Goal: Information Seeking & Learning: Check status

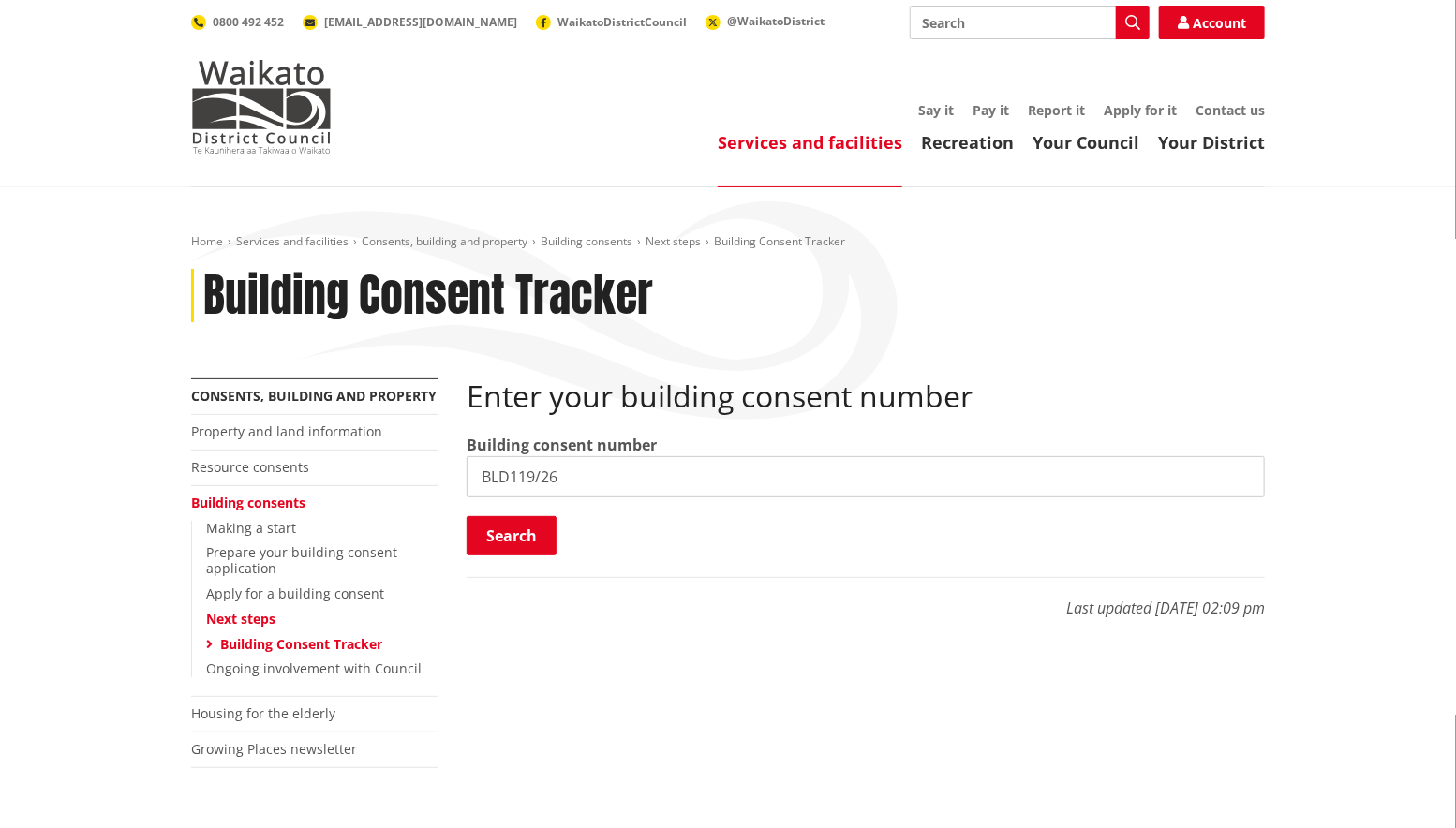
type input "BLD119/26"
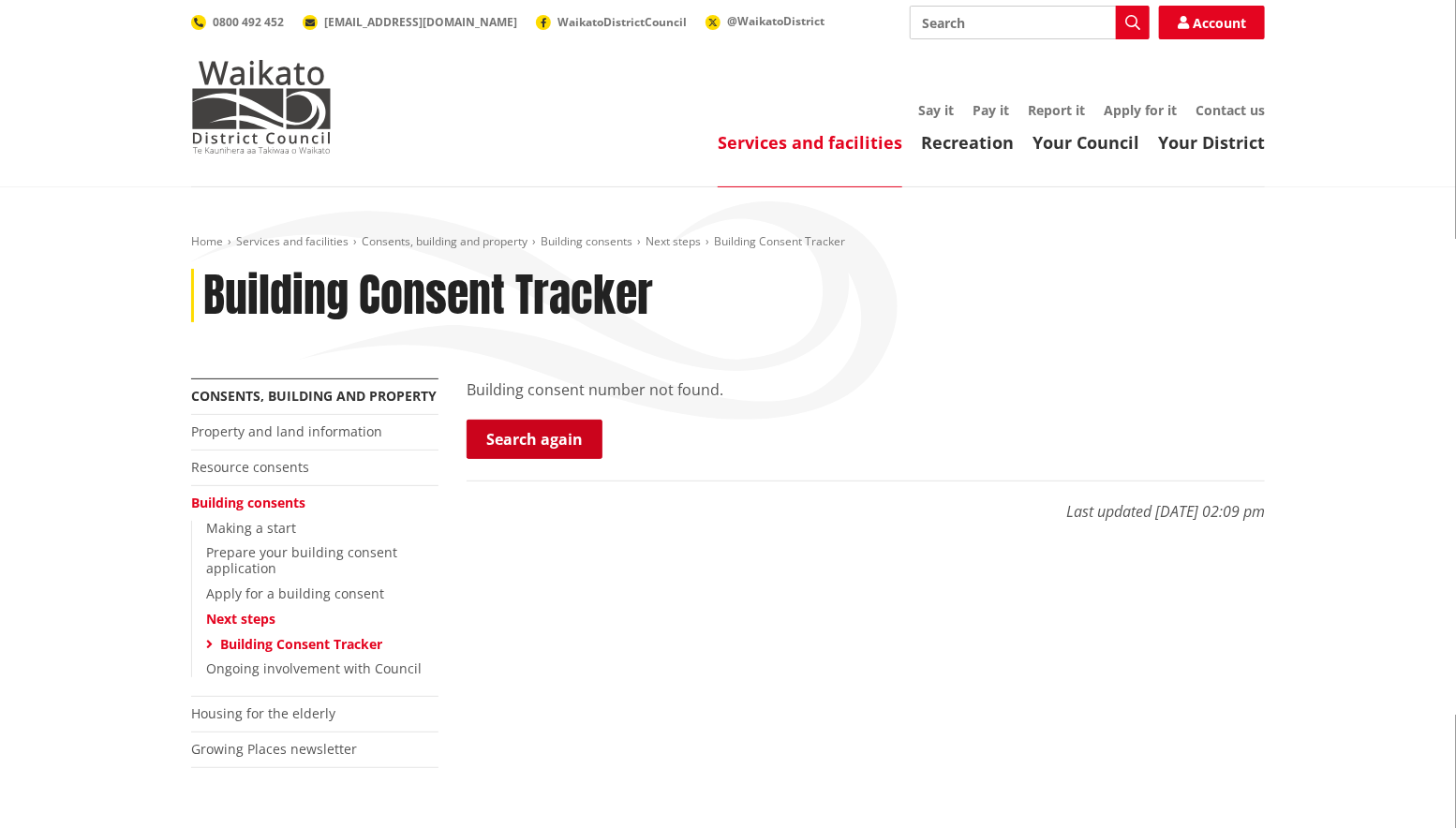
click at [556, 441] on link "Search again" at bounding box center [535, 439] width 136 height 39
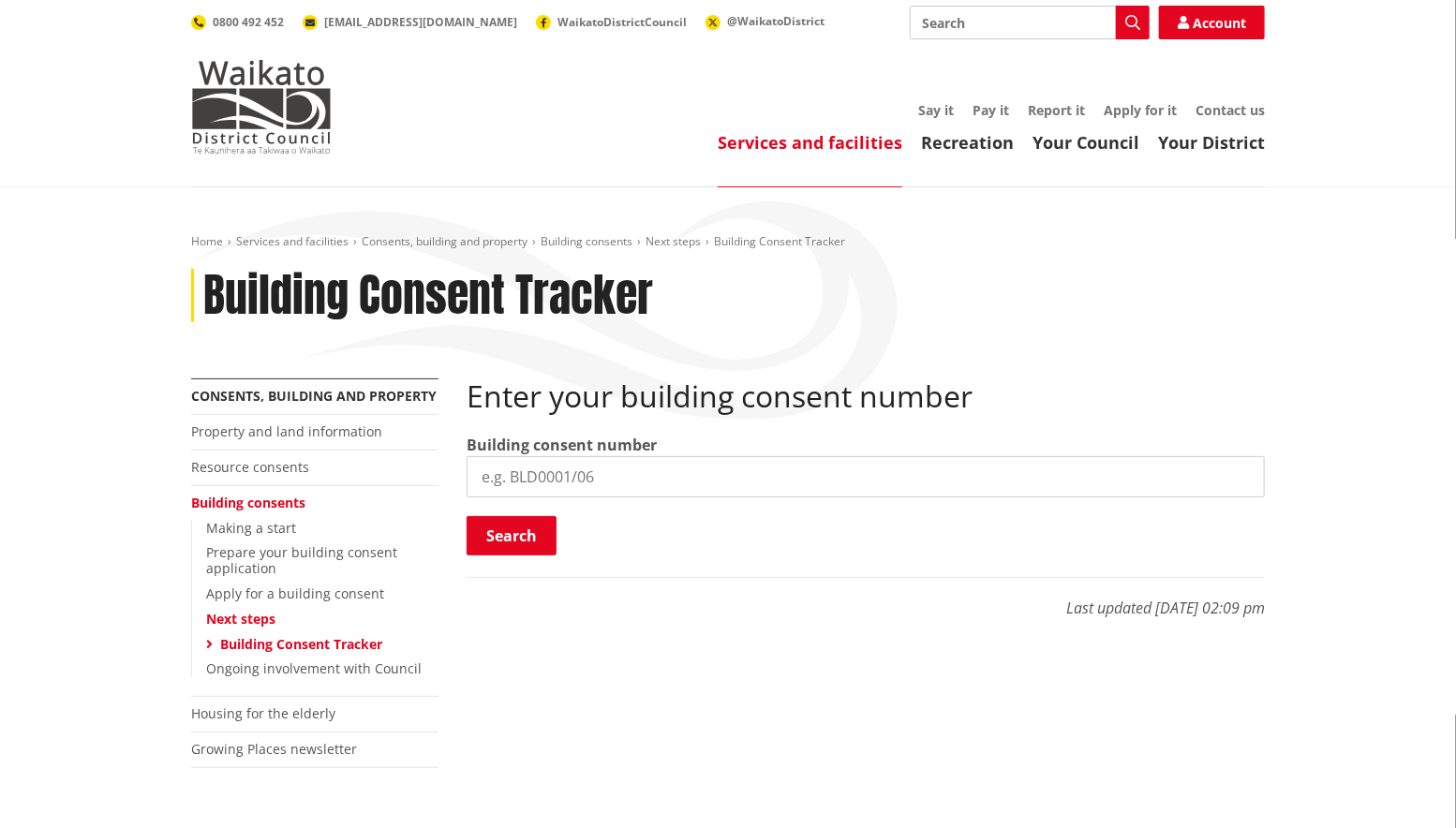
click at [537, 470] on input "search" at bounding box center [866, 477] width 798 height 41
type input "BLD0119/26"
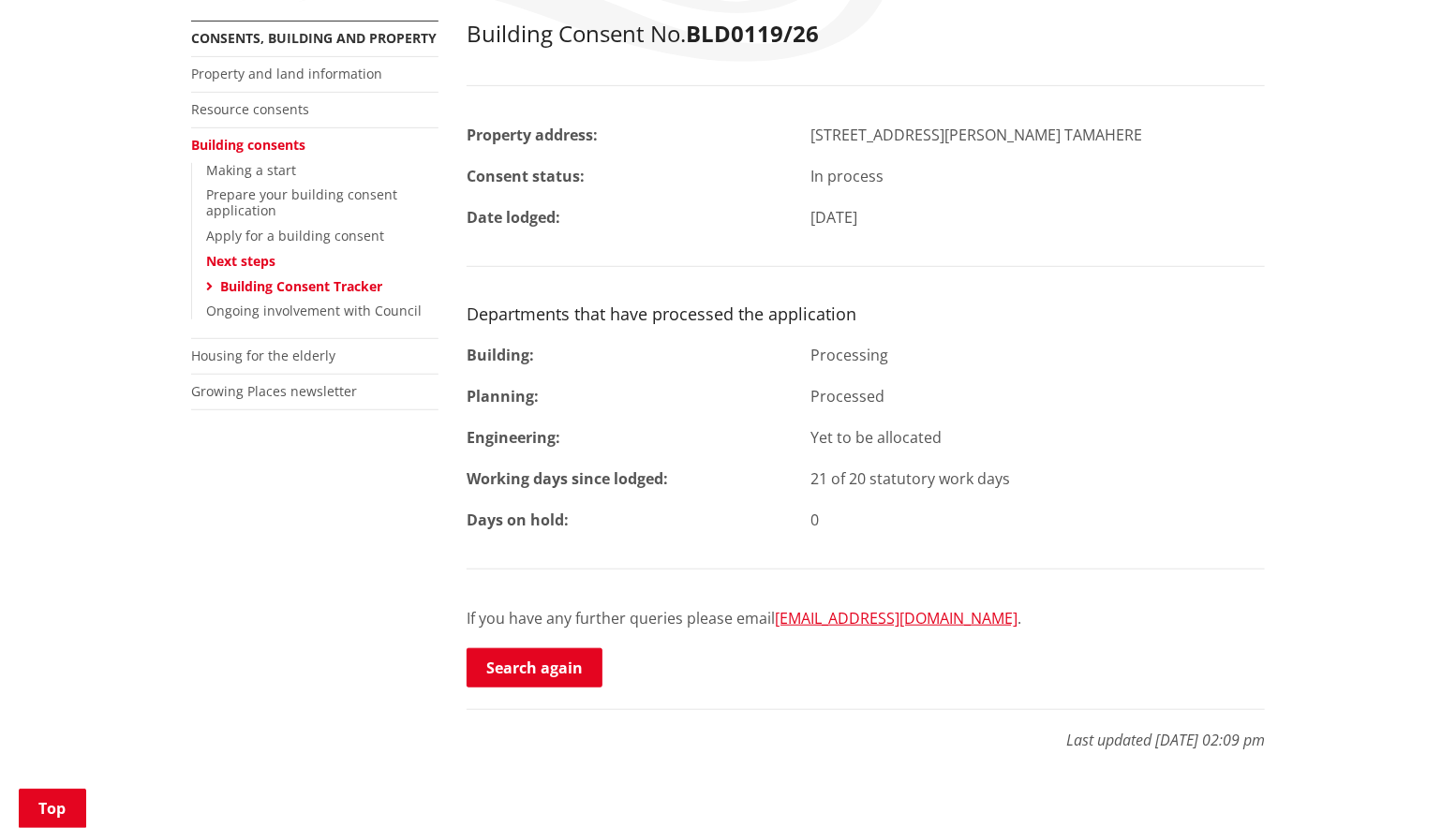
scroll to position [520, 0]
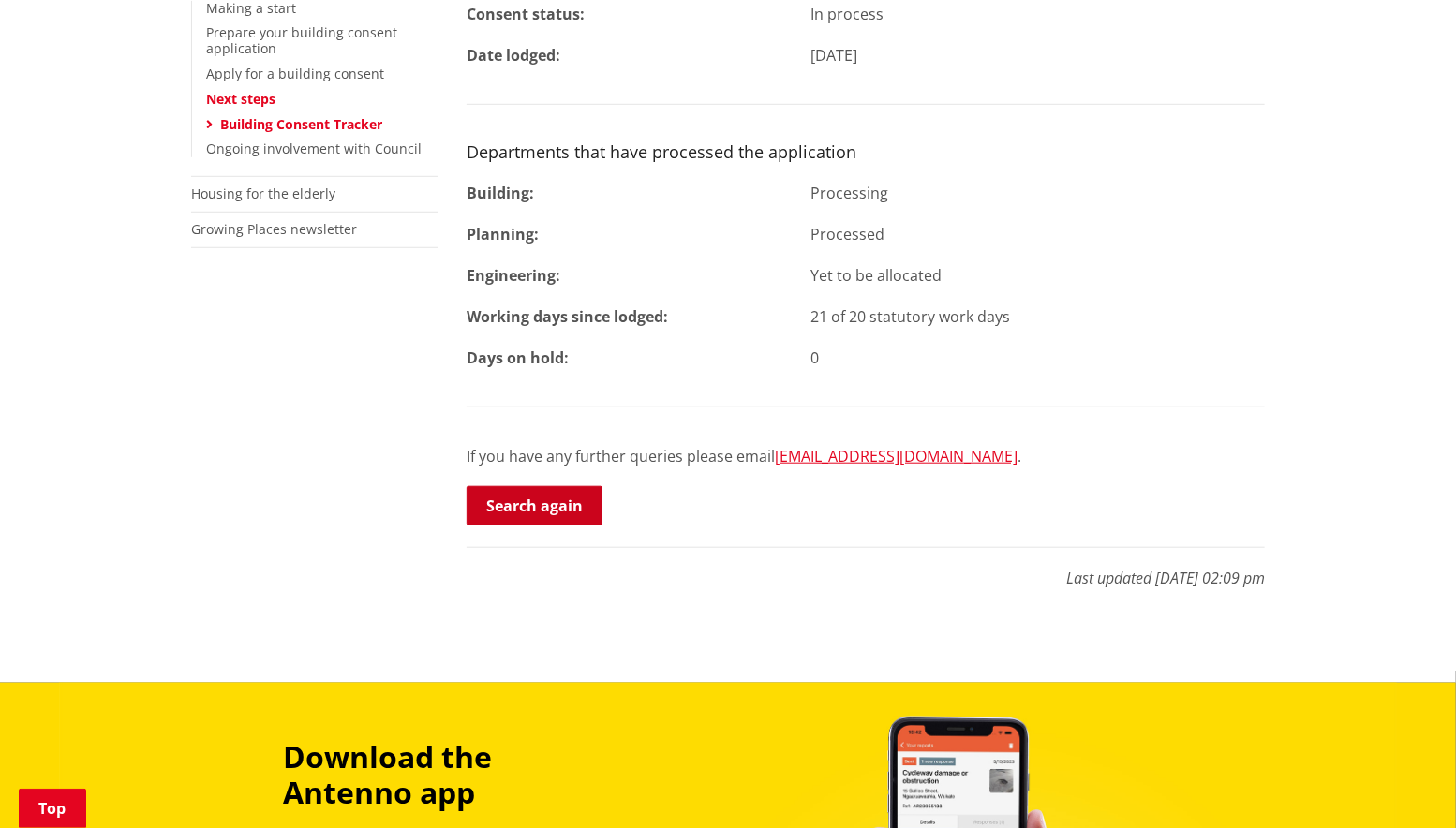
click at [545, 493] on link "Search again" at bounding box center [535, 506] width 136 height 39
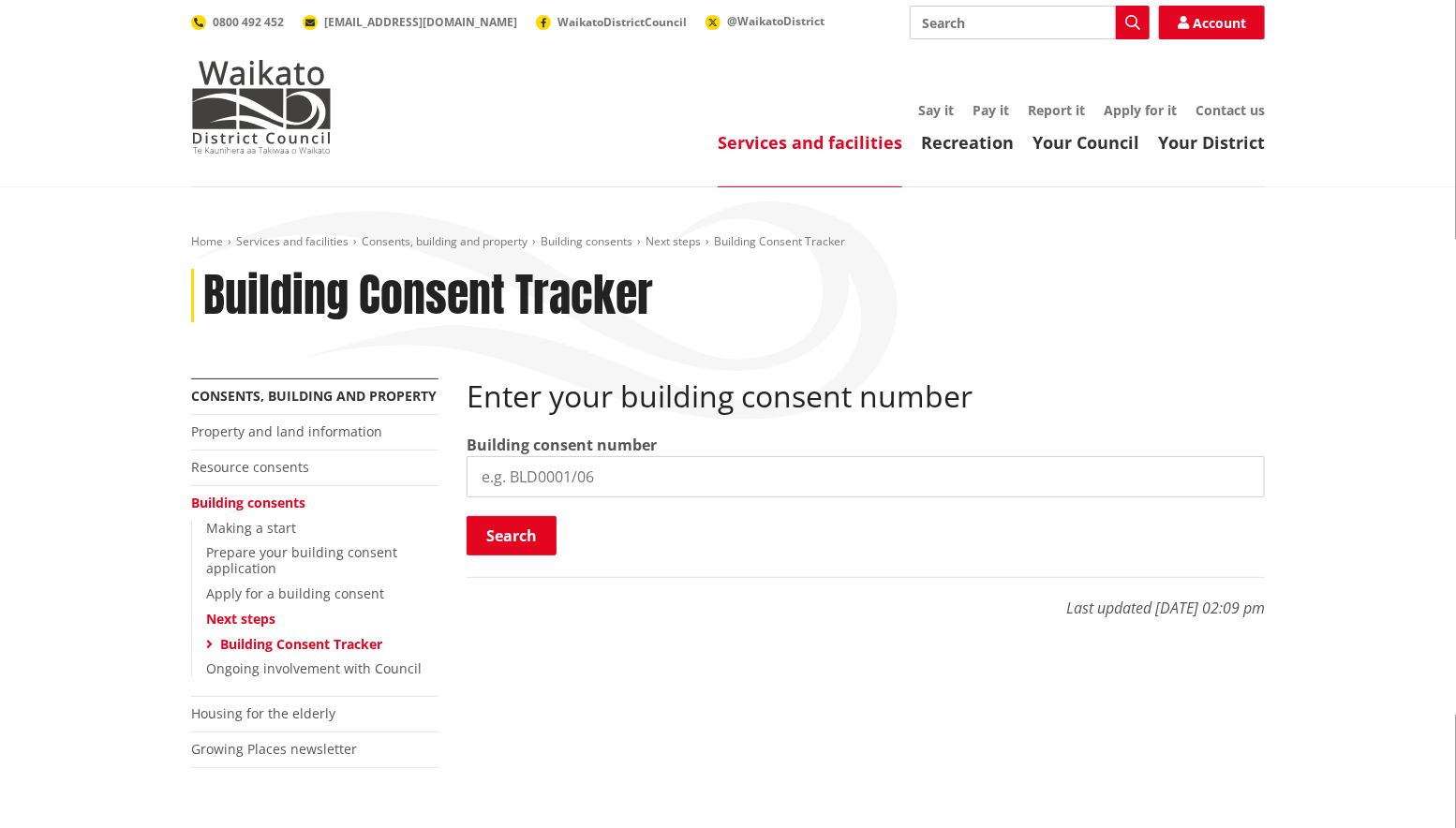
click at [612, 485] on input "search" at bounding box center [866, 477] width 798 height 41
type input "BLD0131/26"
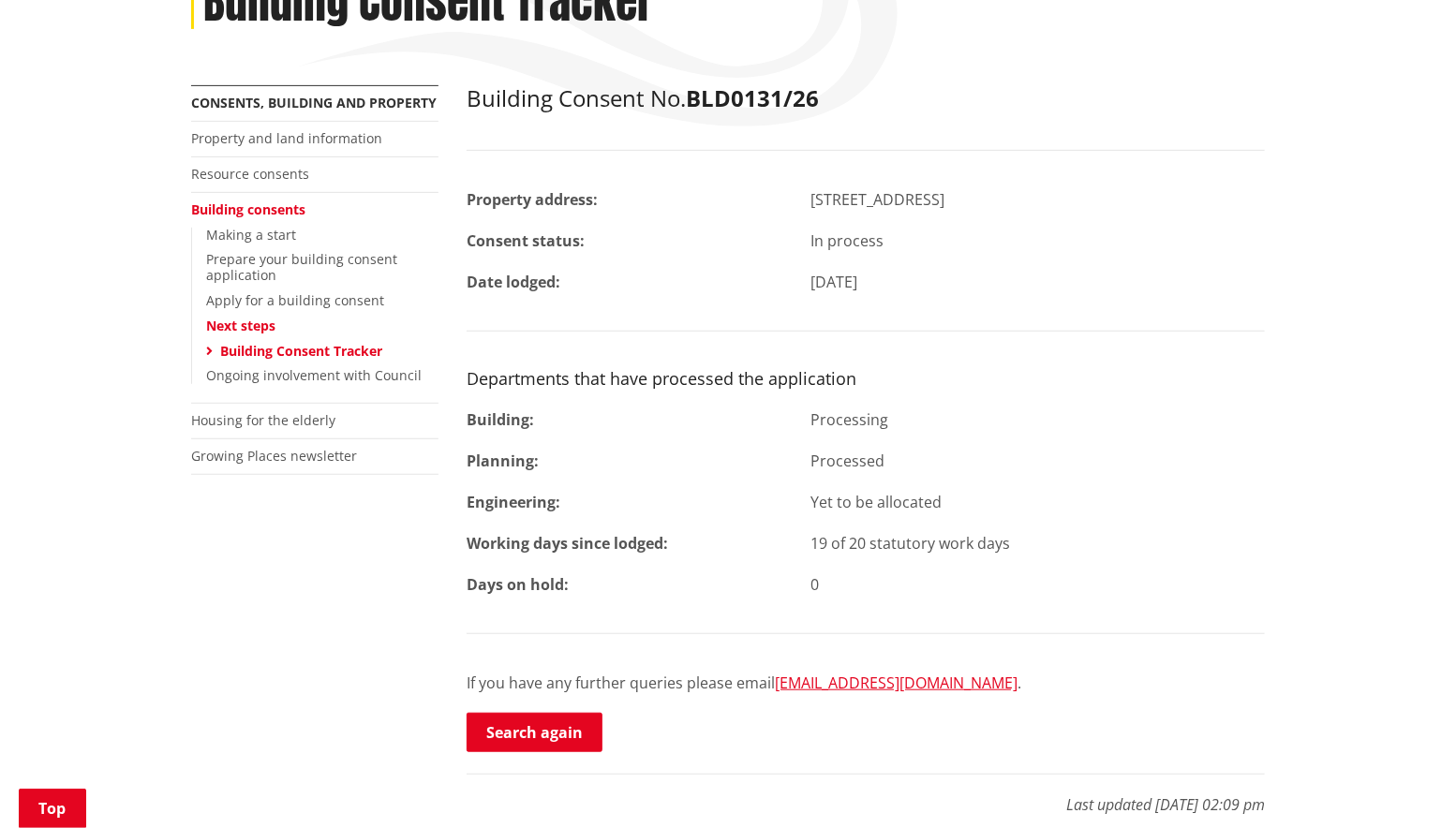
scroll to position [312, 0]
